Goal: Transaction & Acquisition: Purchase product/service

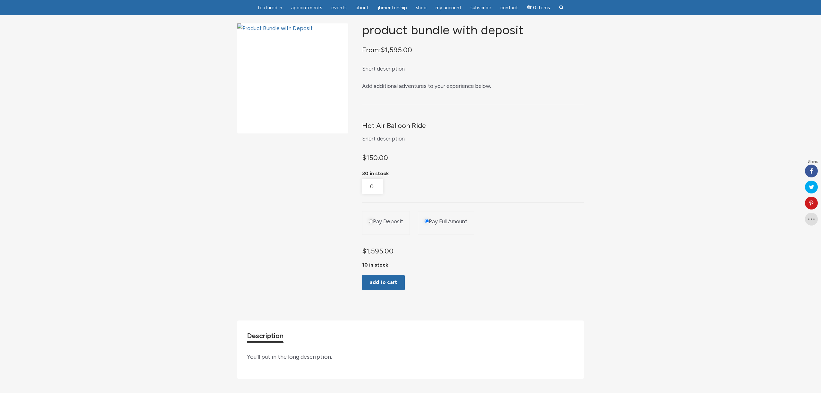
scroll to position [46, 0]
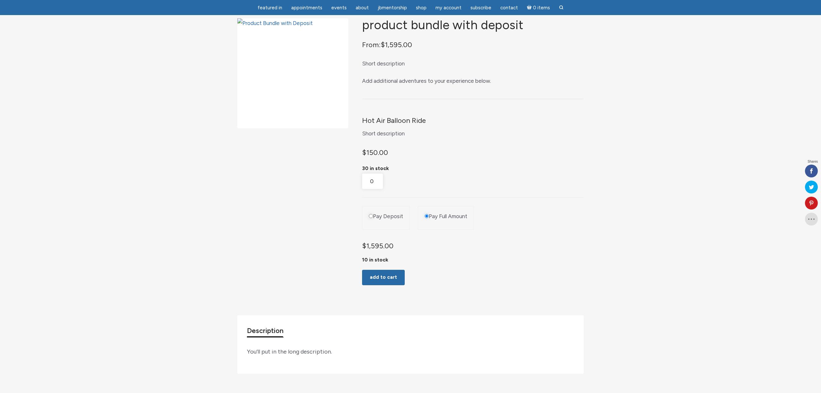
click at [370, 218] on input "Pay Deposit" at bounding box center [371, 216] width 4 height 4
radio input "true"
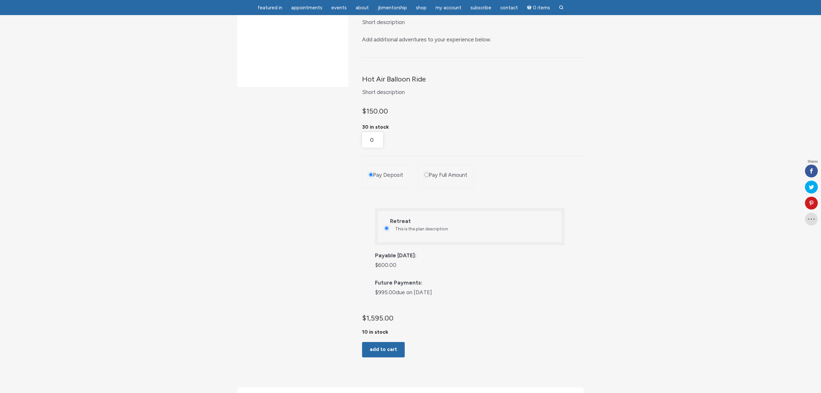
scroll to position [104, 0]
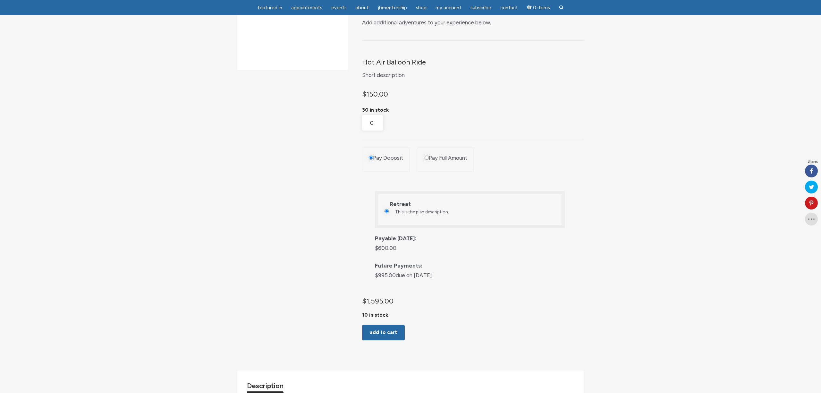
click at [337, 226] on div "Product Bundle with Deposit From: $ 1,595.00 Short description Add additional a…" at bounding box center [410, 194] width 346 height 469
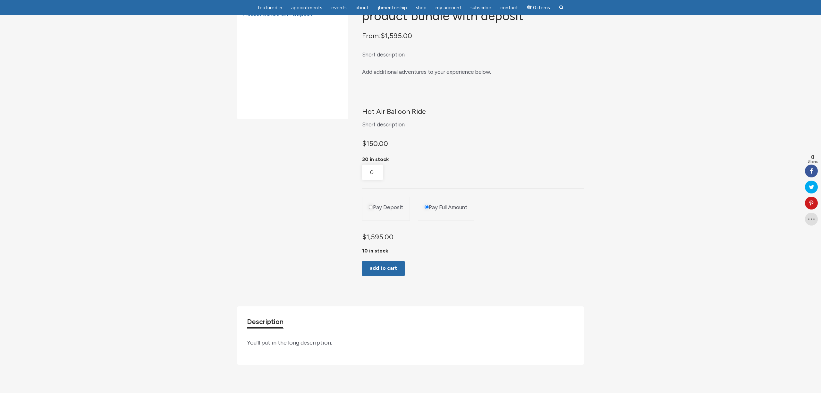
scroll to position [55, 0]
click at [373, 209] on input "Pay Deposit" at bounding box center [371, 206] width 4 height 4
radio input "true"
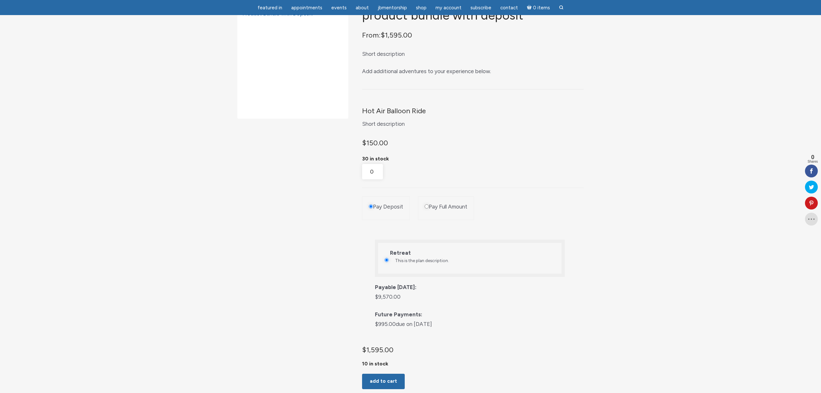
scroll to position [119, 0]
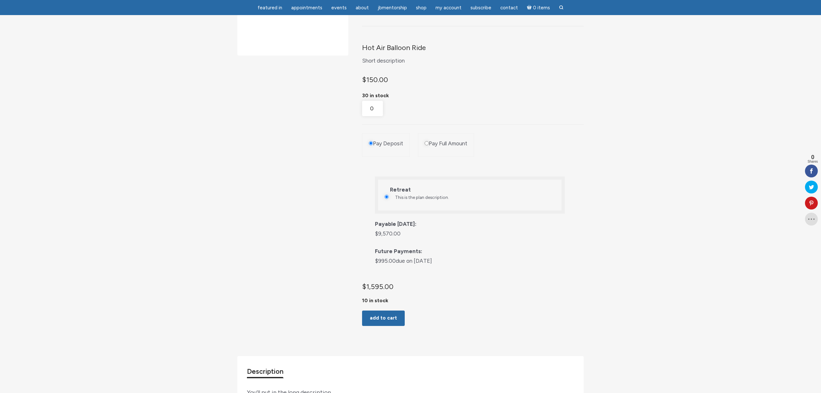
click at [571, 147] on ul "Pay Deposit Pay Full Amount" at bounding box center [473, 146] width 222 height 27
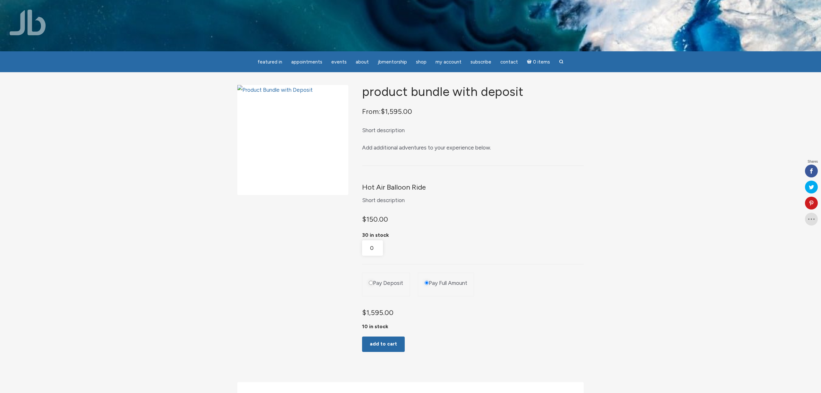
click at [548, 233] on div "$ 150.00 30 in stock" at bounding box center [473, 226] width 222 height 27
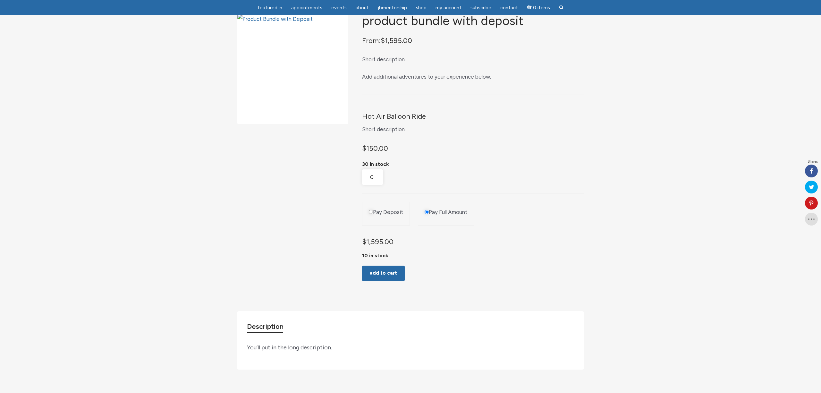
scroll to position [51, 0]
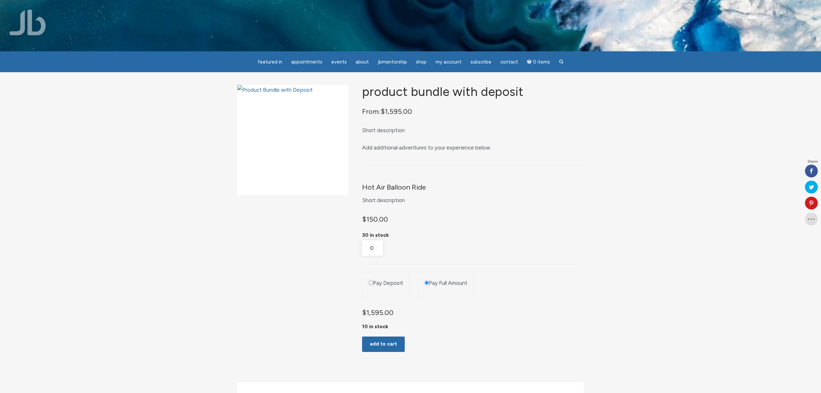
click at [371, 285] on input "Pay Deposit" at bounding box center [371, 283] width 4 height 4
radio input "true"
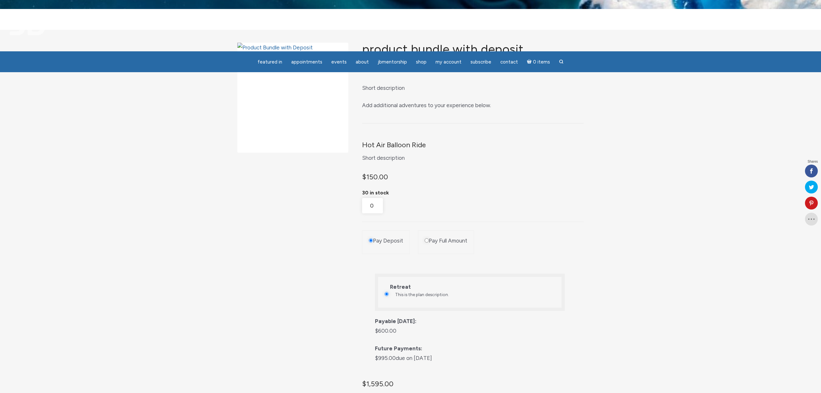
scroll to position [96, 0]
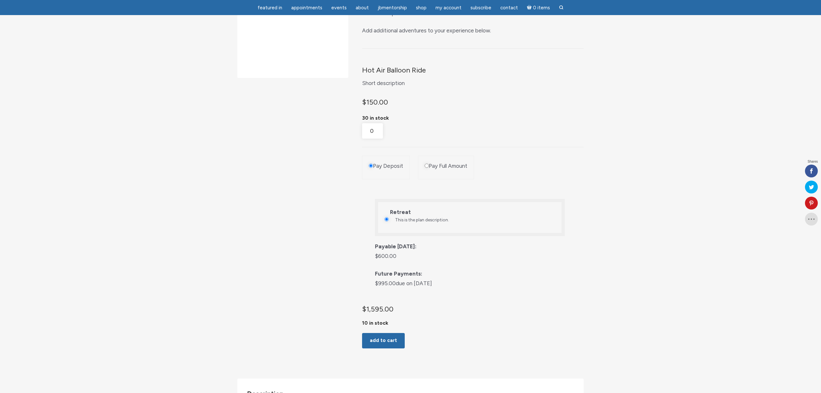
click at [341, 270] on div "Product Bundle with Deposit From: $ 1,595.00 Short description Add additional a…" at bounding box center [410, 202] width 346 height 469
click at [390, 259] on bdi "$ 600.00" at bounding box center [385, 256] width 21 height 6
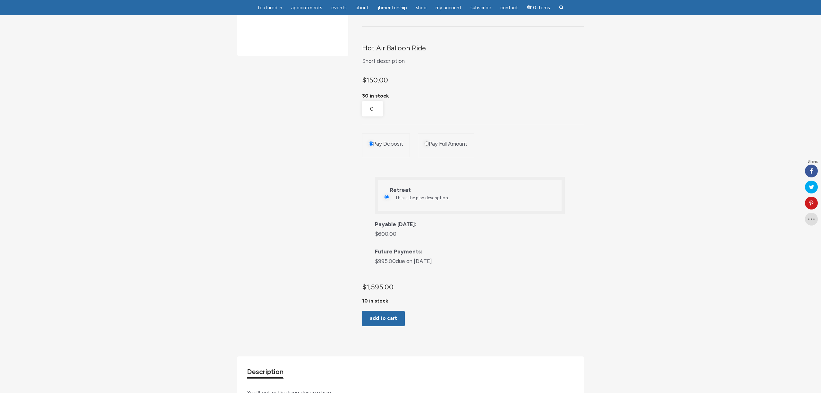
scroll to position [118, 0]
click at [428, 146] on input "Pay Full Amount" at bounding box center [427, 144] width 4 height 4
radio input "true"
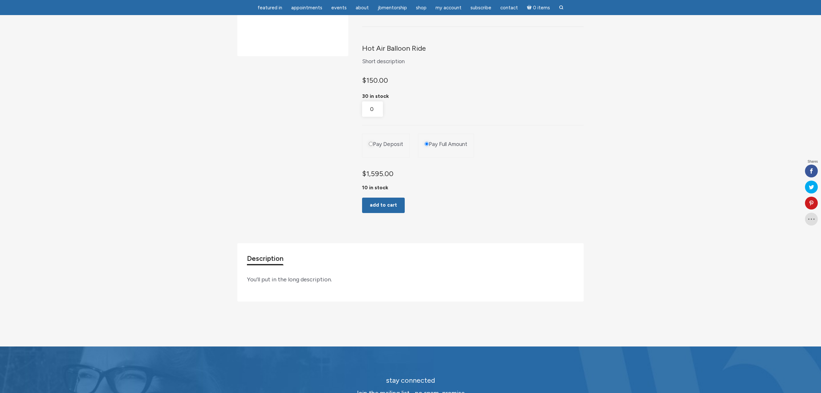
click at [373, 146] on input "Pay Deposit" at bounding box center [371, 144] width 4 height 4
radio input "true"
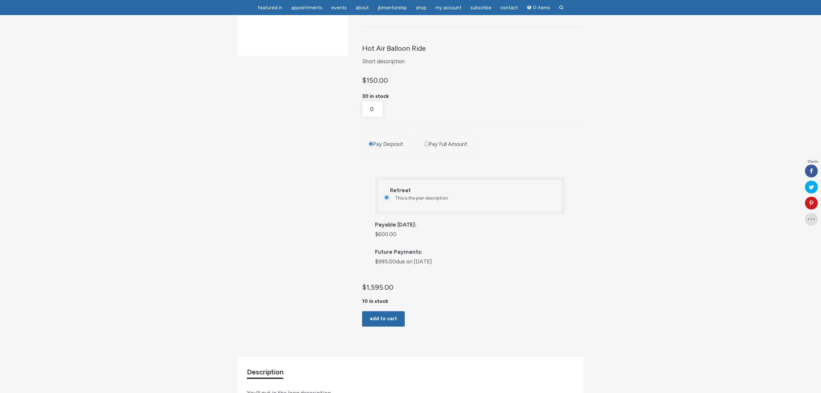
click at [326, 229] on div "Product Bundle with Deposit From: $ 1,595.00 Short description Add additional a…" at bounding box center [410, 180] width 346 height 469
click at [274, 262] on div "Product Bundle with Deposit From: $ 1,595.00 Short description Add additional a…" at bounding box center [410, 180] width 346 height 469
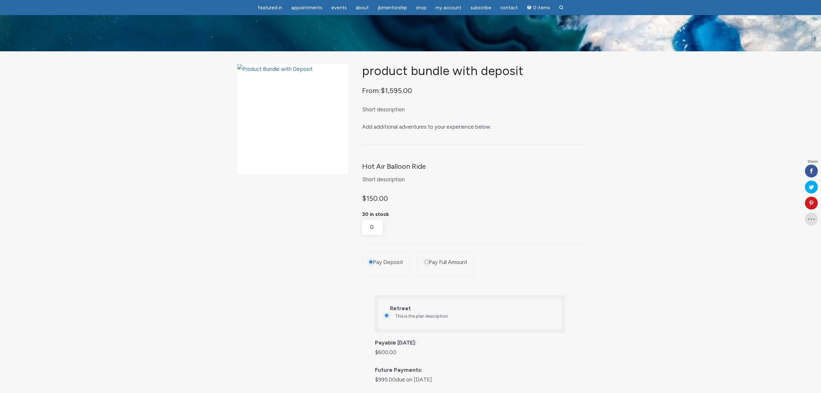
scroll to position [118, 0]
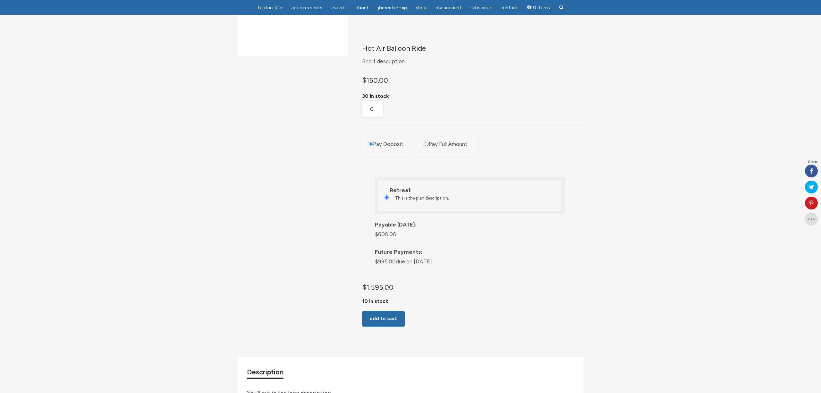
click at [426, 146] on input "Pay Full Amount" at bounding box center [427, 144] width 4 height 4
radio input "true"
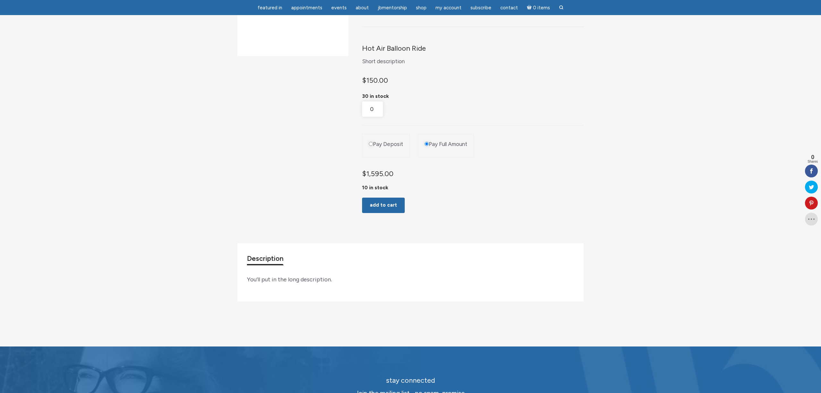
drag, startPoint x: 381, startPoint y: 151, endPoint x: 371, endPoint y: 151, distance: 10.9
click at [381, 148] on label "Pay Deposit" at bounding box center [388, 145] width 30 height 8
click at [373, 146] on input "Pay Deposit" at bounding box center [371, 144] width 4 height 4
radio input "true"
